Goal: Task Accomplishment & Management: Manage account settings

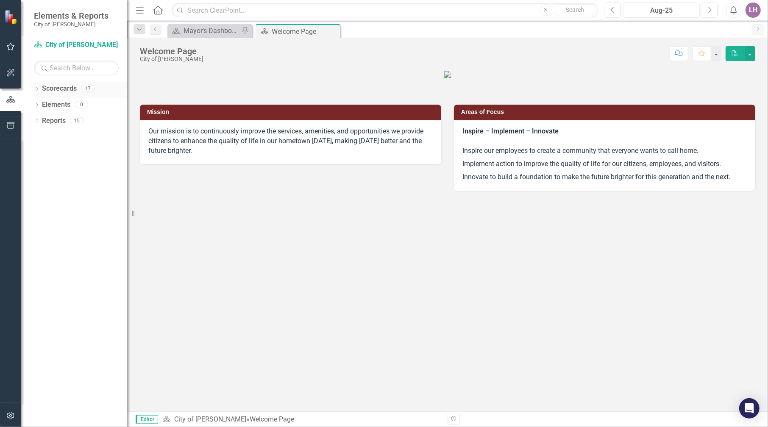
click at [39, 88] on icon "Dropdown" at bounding box center [37, 89] width 6 height 5
click at [40, 102] on icon "Dropdown" at bounding box center [41, 104] width 6 height 5
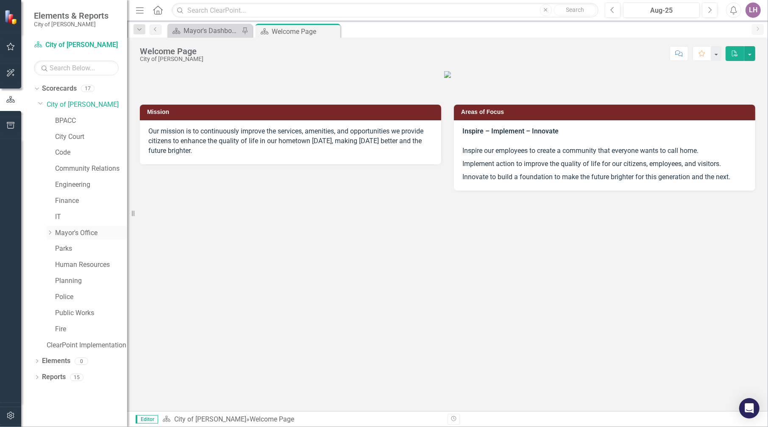
click at [64, 231] on link "Mayor's Office" at bounding box center [91, 234] width 72 height 10
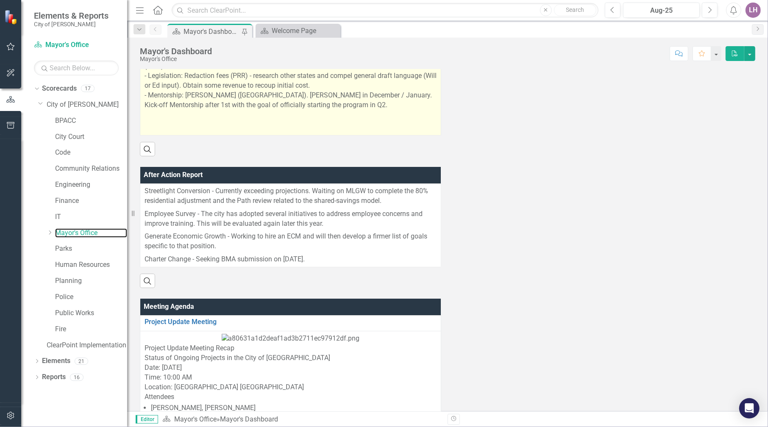
scroll to position [594, 0]
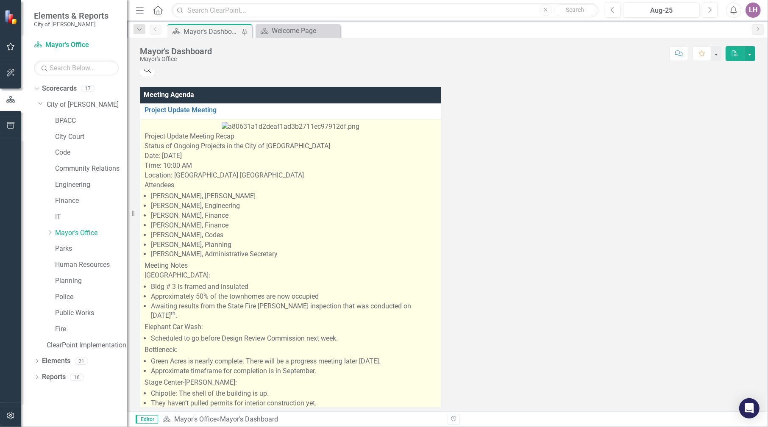
click at [214, 132] on p at bounding box center [291, 127] width 292 height 10
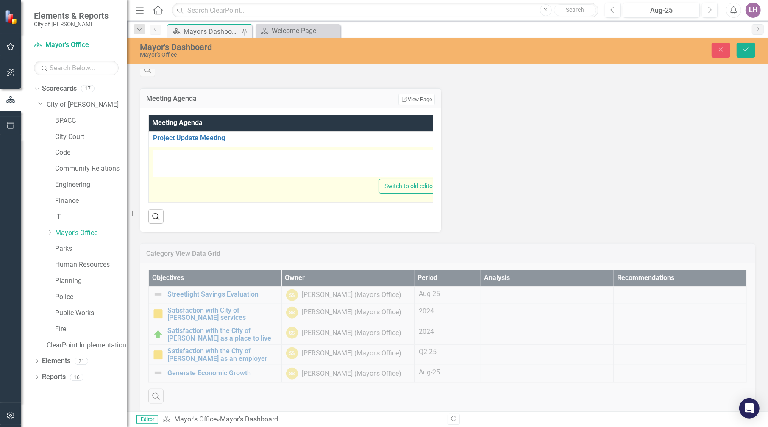
type textarea "<p align="center"><!-- [if gte vml 1]><v:shapetype id="_x0000_t75" coordsize="2…"
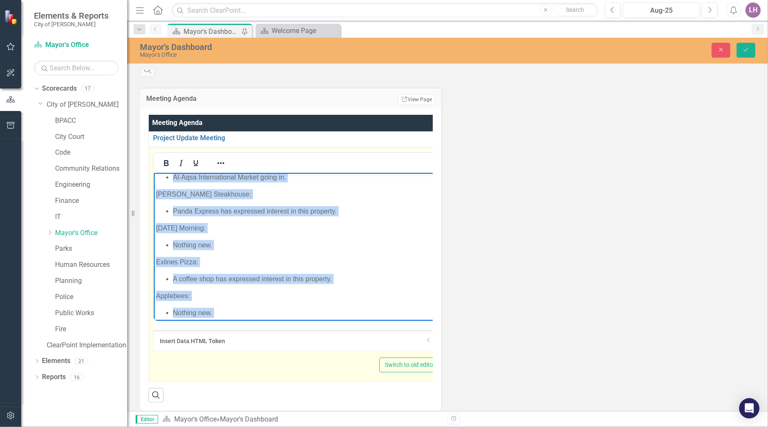
scroll to position [1264, 0]
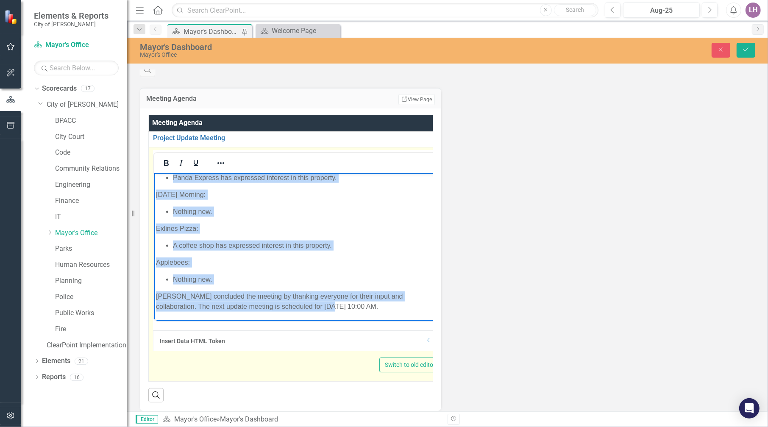
drag, startPoint x: 241, startPoint y: 184, endPoint x: 383, endPoint y: 316, distance: 193.8
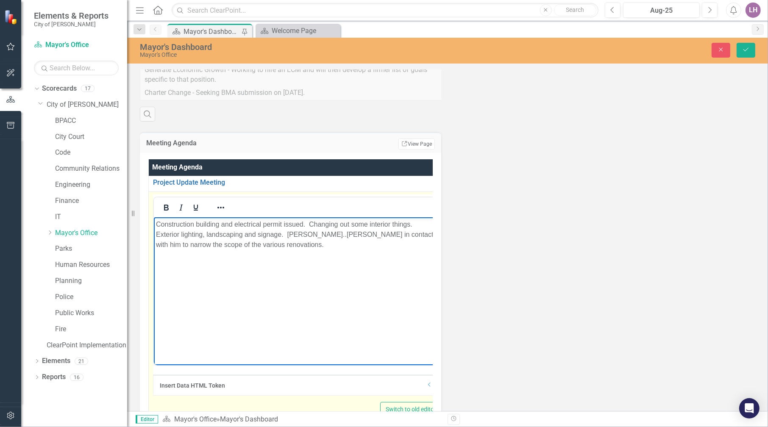
scroll to position [551, 0]
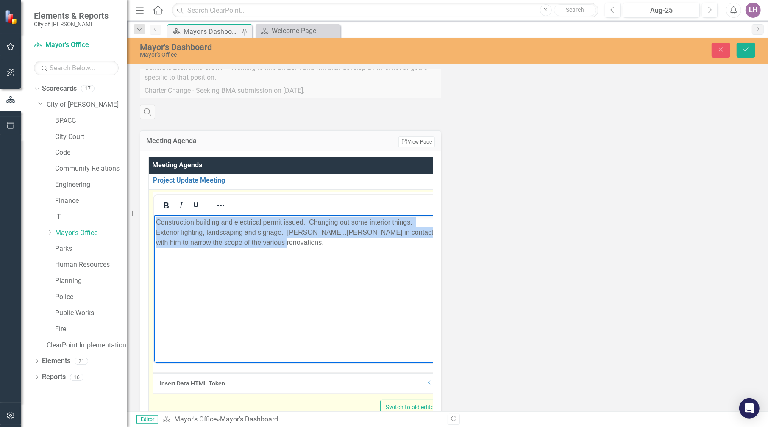
drag, startPoint x: 268, startPoint y: 244, endPoint x: 155, endPoint y: 221, distance: 116.0
click at [155, 221] on body "Construction building and electrical permit issued. Changing out some interior …" at bounding box center [297, 278] width 287 height 127
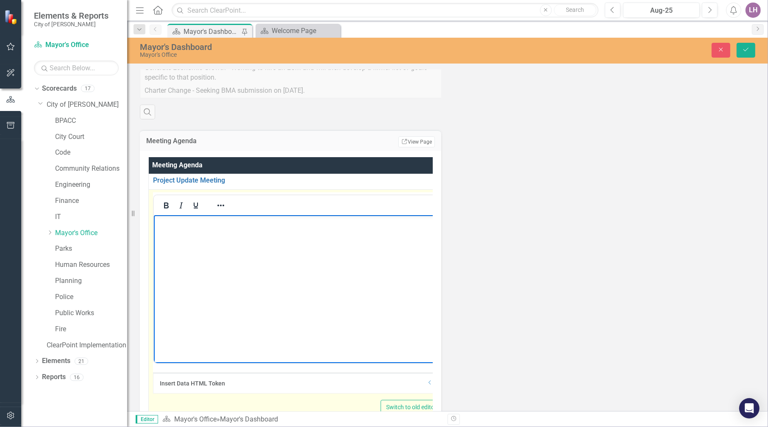
click at [199, 235] on body "Rich Text Area. Press ALT-0 for help." at bounding box center [297, 278] width 287 height 127
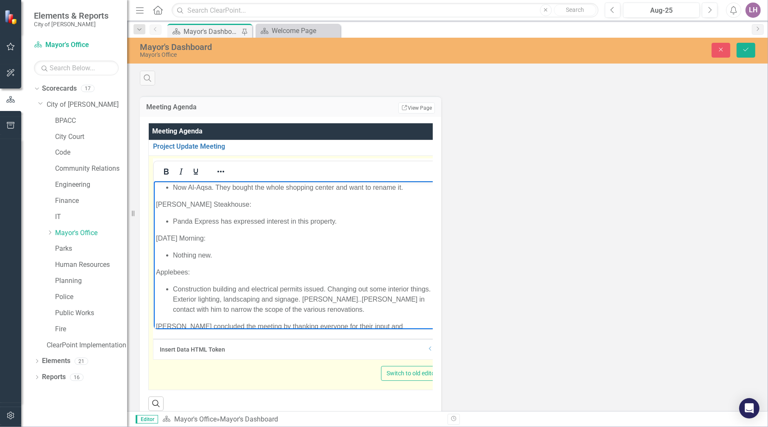
scroll to position [594, 0]
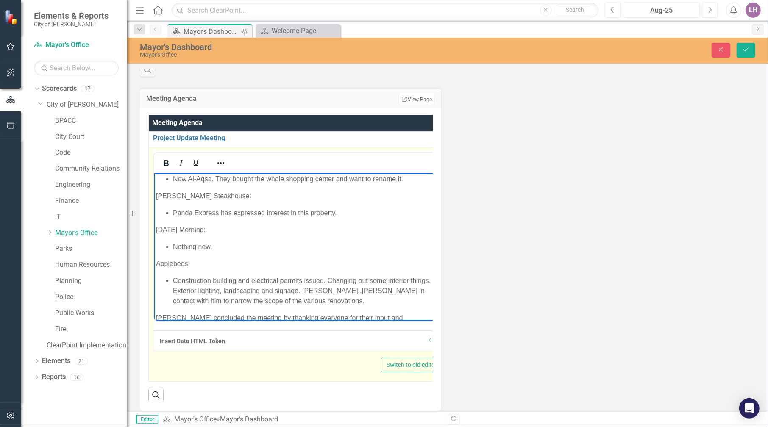
click at [300, 276] on p "Construction building and electrical permits issued. Changing out some interior…" at bounding box center [306, 291] width 267 height 31
click at [302, 276] on p "Construction building and electrical permits issued. Changing out some interior…" at bounding box center [306, 291] width 267 height 31
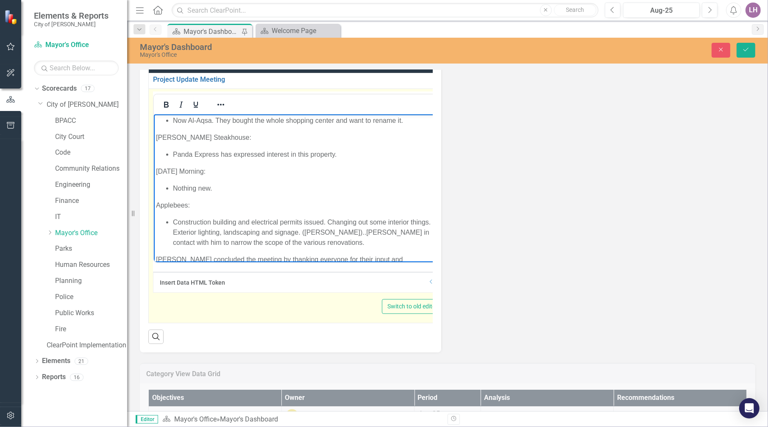
scroll to position [678, 0]
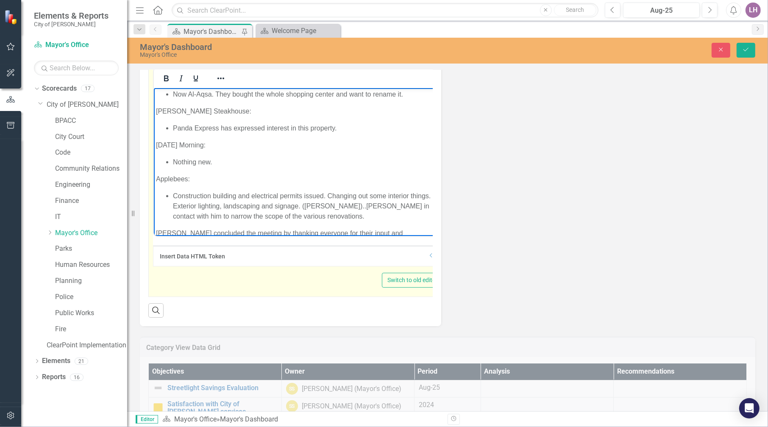
click at [409, 228] on p "[PERSON_NAME] concluded the meeting by thanking everyone for their input and co…" at bounding box center [298, 238] width 285 height 20
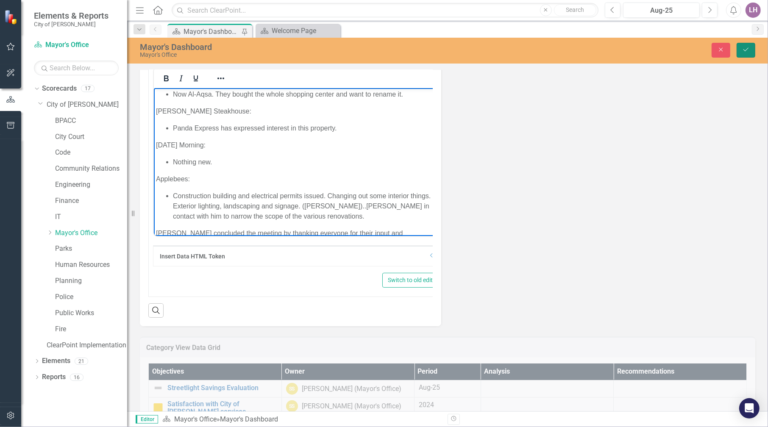
click at [744, 48] on icon "Save" at bounding box center [746, 50] width 8 height 6
